Goal: Task Accomplishment & Management: Manage account settings

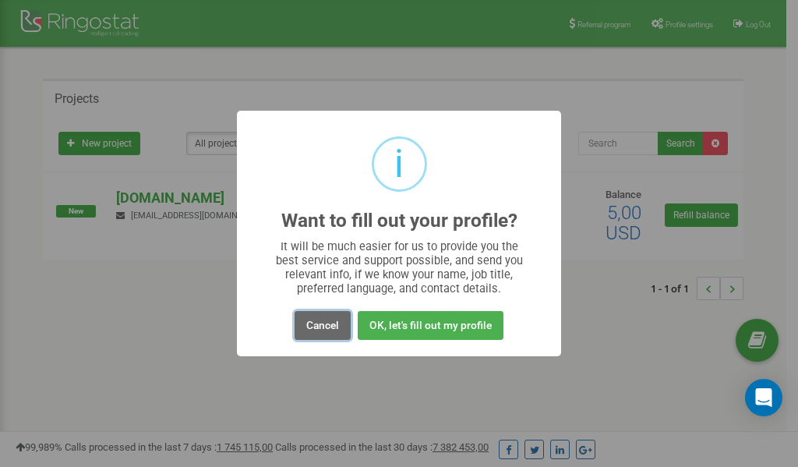
click at [322, 325] on button "Cancel" at bounding box center [323, 325] width 56 height 29
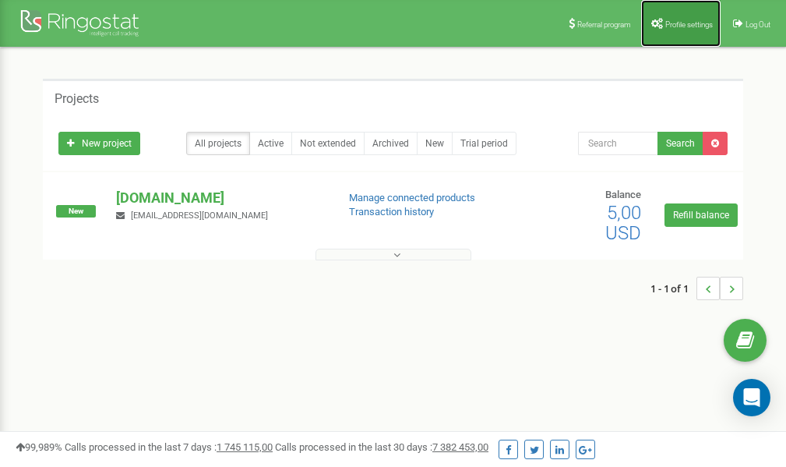
click at [666, 24] on span "Profile settings" at bounding box center [689, 24] width 48 height 9
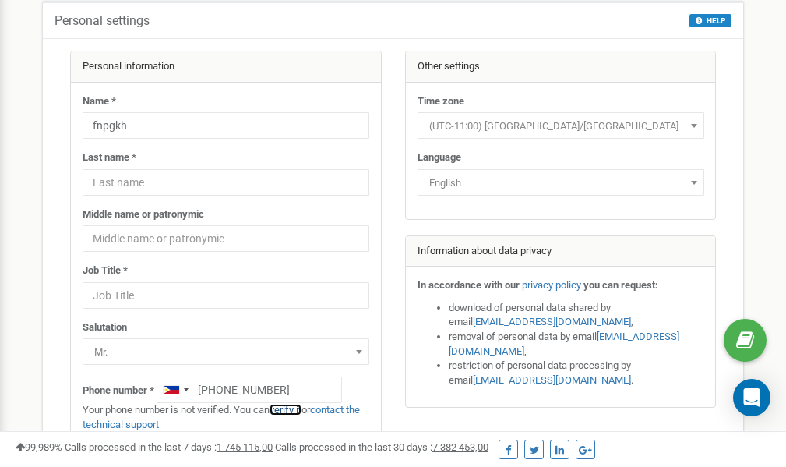
click at [291, 409] on link "verify it" at bounding box center [286, 410] width 32 height 12
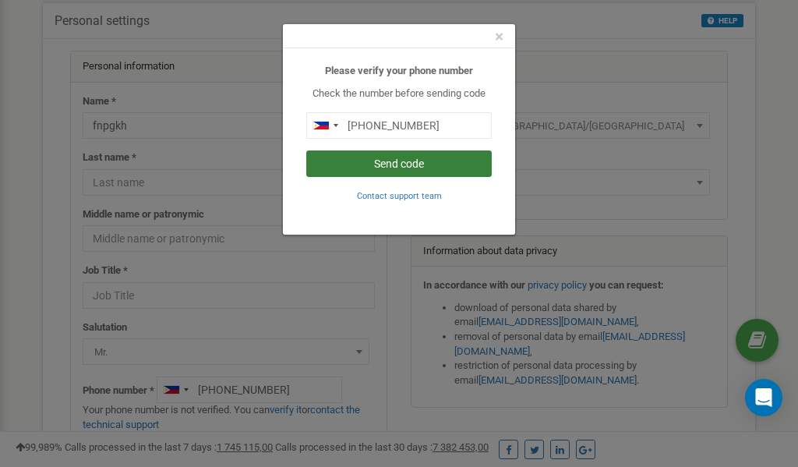
click at [367, 164] on button "Send code" at bounding box center [398, 163] width 185 height 26
